Goal: Information Seeking & Learning: Learn about a topic

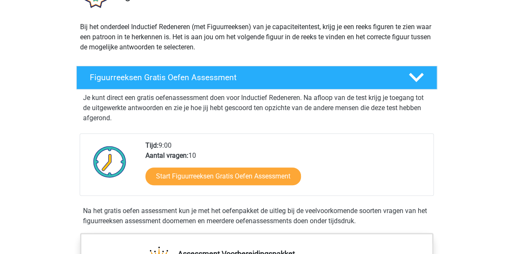
scroll to position [84, 0]
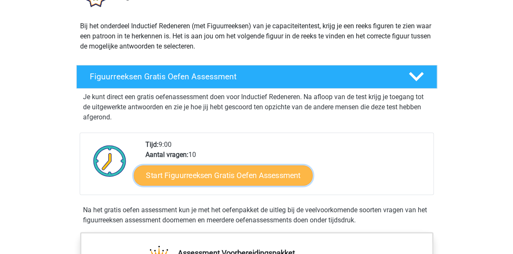
click at [266, 172] on link "Start Figuurreeksen Gratis Oefen Assessment" at bounding box center [223, 175] width 179 height 20
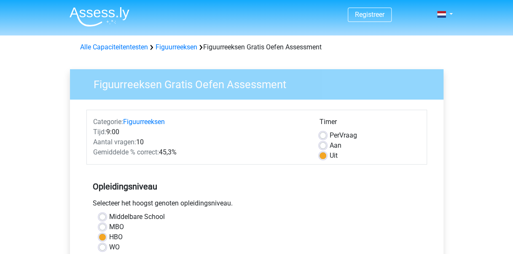
scroll to position [222, 0]
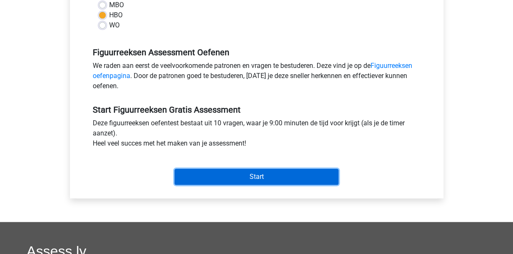
click at [289, 180] on input "Start" at bounding box center [256, 176] width 164 height 16
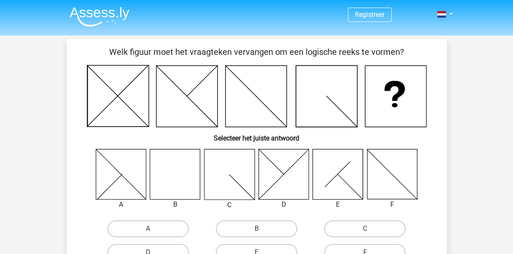
click at [256, 231] on input "B" at bounding box center [258, 230] width 5 height 5
radio input "true"
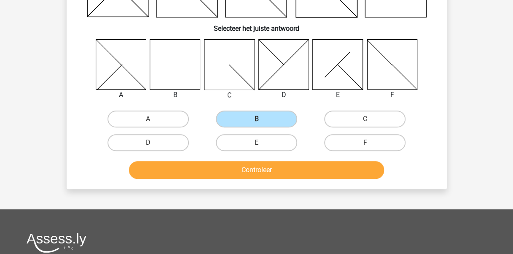
scroll to position [118, 0]
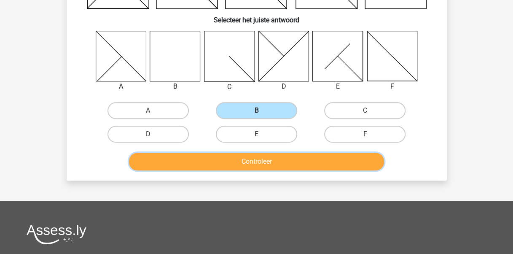
click at [267, 163] on button "Controleer" at bounding box center [256, 161] width 255 height 18
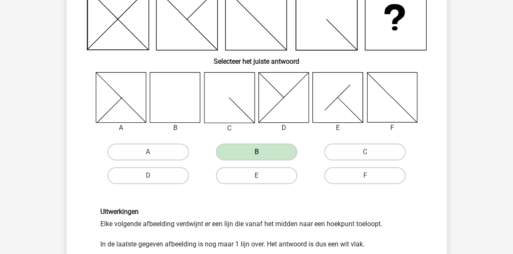
scroll to position [190, 0]
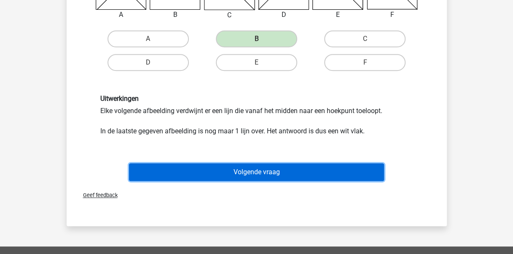
click at [254, 171] on button "Volgende vraag" at bounding box center [256, 172] width 255 height 18
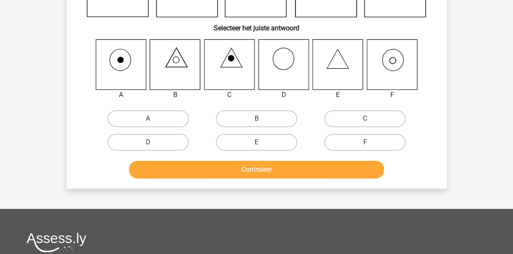
scroll to position [39, 0]
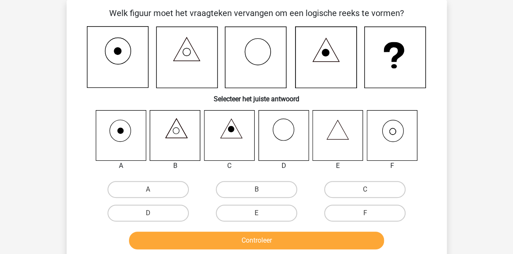
click at [390, 126] on icon at bounding box center [391, 135] width 50 height 50
click at [363, 212] on label "F" at bounding box center [364, 212] width 81 height 17
click at [365, 213] on input "F" at bounding box center [367, 215] width 5 height 5
radio input "true"
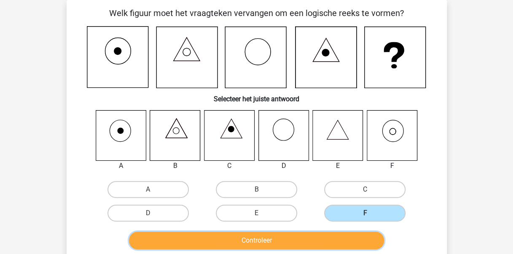
click at [306, 233] on button "Controleer" at bounding box center [256, 240] width 255 height 18
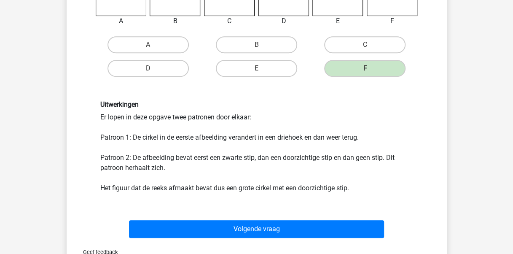
scroll to position [184, 0]
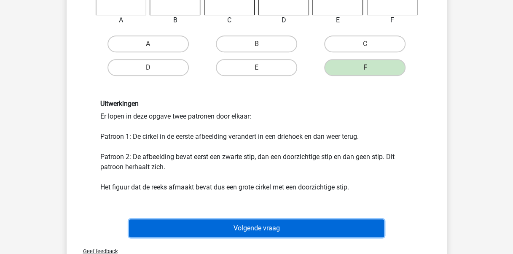
click at [290, 224] on button "Volgende vraag" at bounding box center [256, 228] width 255 height 18
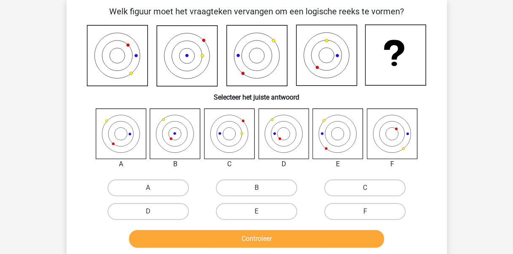
scroll to position [39, 0]
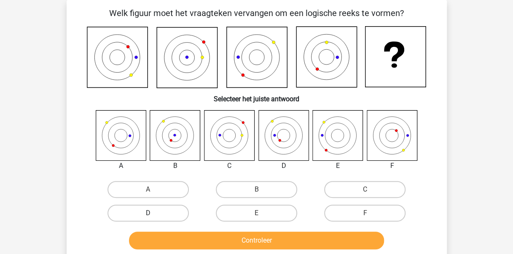
click at [175, 208] on label "D" at bounding box center [147, 212] width 81 height 17
click at [153, 213] on input "D" at bounding box center [150, 215] width 5 height 5
radio input "true"
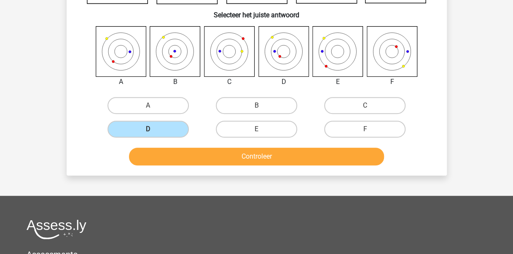
scroll to position [123, 0]
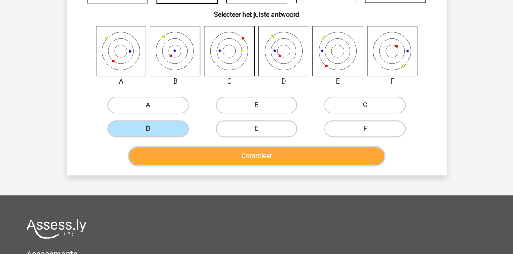
click at [218, 158] on button "Controleer" at bounding box center [256, 156] width 255 height 18
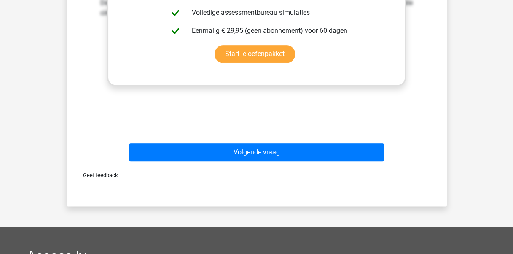
scroll to position [396, 0]
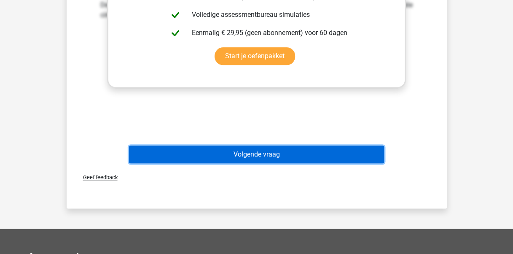
click at [291, 149] on button "Volgende vraag" at bounding box center [256, 154] width 255 height 18
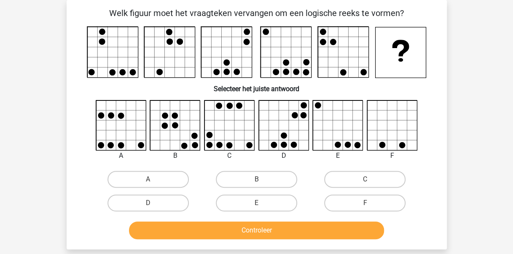
scroll to position [39, 0]
click at [152, 178] on label "A" at bounding box center [147, 179] width 81 height 17
click at [152, 179] on input "A" at bounding box center [150, 181] width 5 height 5
radio input "true"
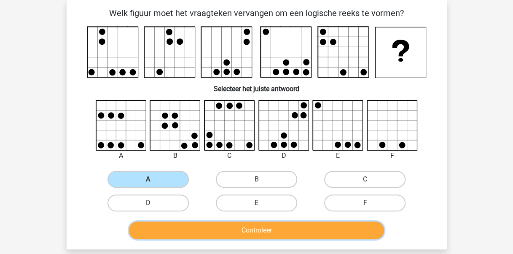
click at [238, 230] on button "Controleer" at bounding box center [256, 230] width 255 height 18
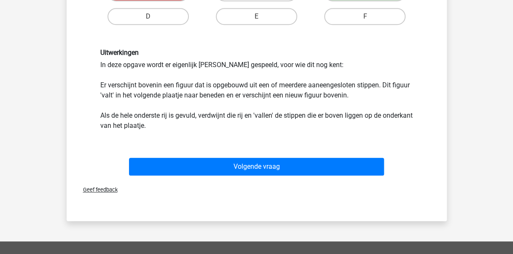
scroll to position [232, 0]
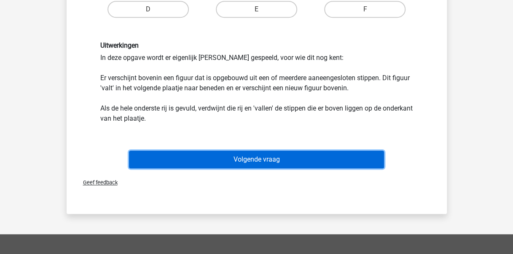
click at [305, 163] on button "Volgende vraag" at bounding box center [256, 159] width 255 height 18
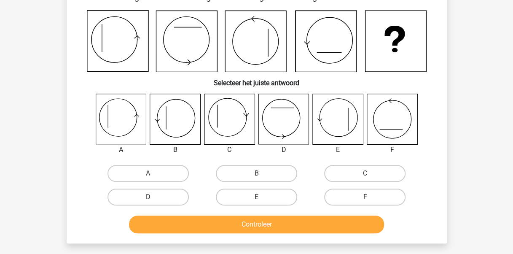
scroll to position [39, 0]
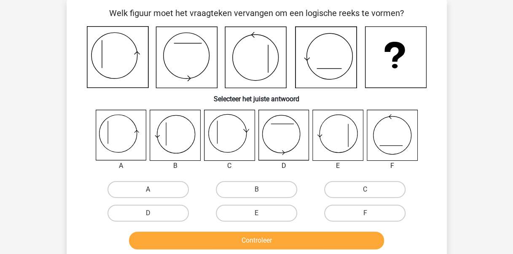
click at [168, 195] on label "A" at bounding box center [147, 189] width 81 height 17
click at [153, 195] on input "A" at bounding box center [150, 191] width 5 height 5
radio input "true"
click at [168, 195] on label "A" at bounding box center [147, 189] width 81 height 17
click at [153, 195] on input "A" at bounding box center [150, 191] width 5 height 5
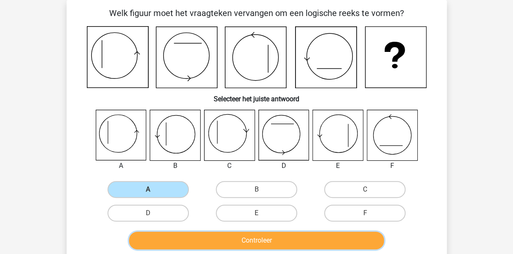
click at [257, 242] on button "Controleer" at bounding box center [256, 240] width 255 height 18
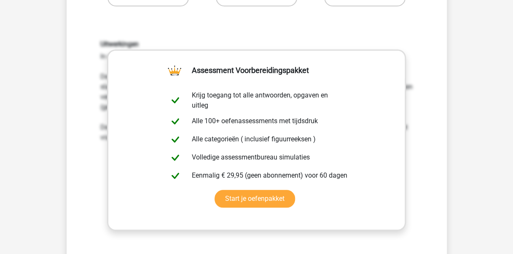
scroll to position [272, 0]
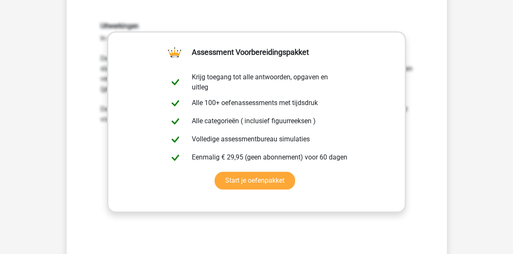
click at [447, 105] on div "Vraag 5 van de 10 Categorie: figuurreeksen set 1 Welk figuur moet het vraagteke…" at bounding box center [256, 49] width 393 height 565
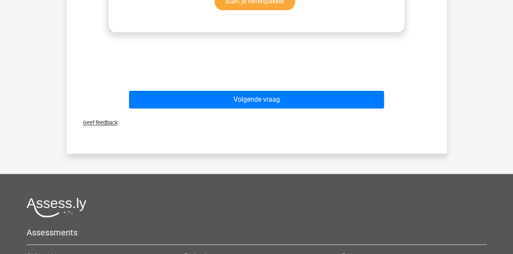
scroll to position [453, 0]
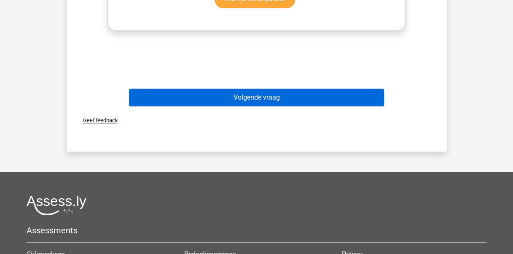
drag, startPoint x: 321, startPoint y: 106, endPoint x: 329, endPoint y: 101, distance: 8.9
click at [329, 101] on div "Volgende vraag" at bounding box center [256, 98] width 325 height 21
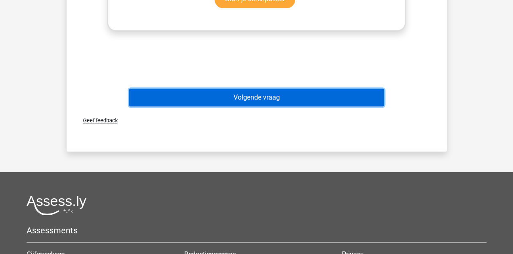
click at [329, 101] on button "Volgende vraag" at bounding box center [256, 97] width 255 height 18
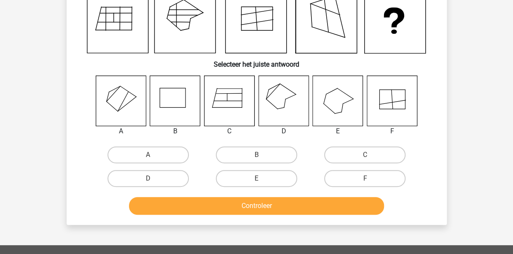
scroll to position [39, 0]
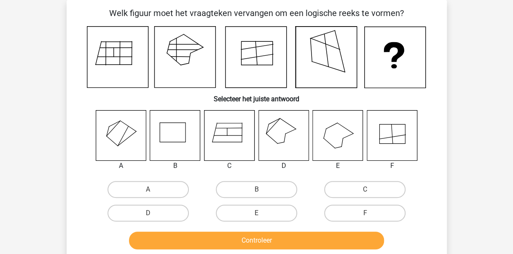
click at [126, 135] on icon at bounding box center [121, 135] width 50 height 50
click at [147, 188] on label "A" at bounding box center [147, 189] width 81 height 17
click at [148, 189] on input "A" at bounding box center [150, 191] width 5 height 5
radio input "true"
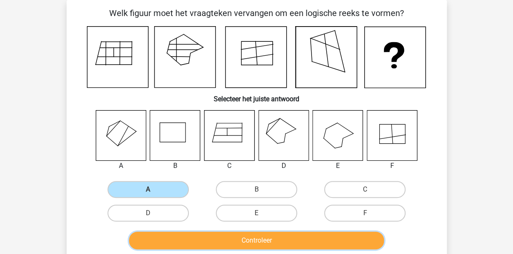
click at [233, 236] on button "Controleer" at bounding box center [256, 240] width 255 height 18
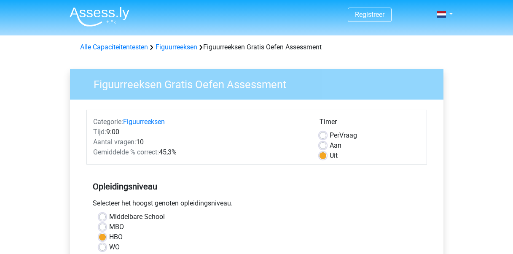
scroll to position [222, 0]
